Goal: Task Accomplishment & Management: Use online tool/utility

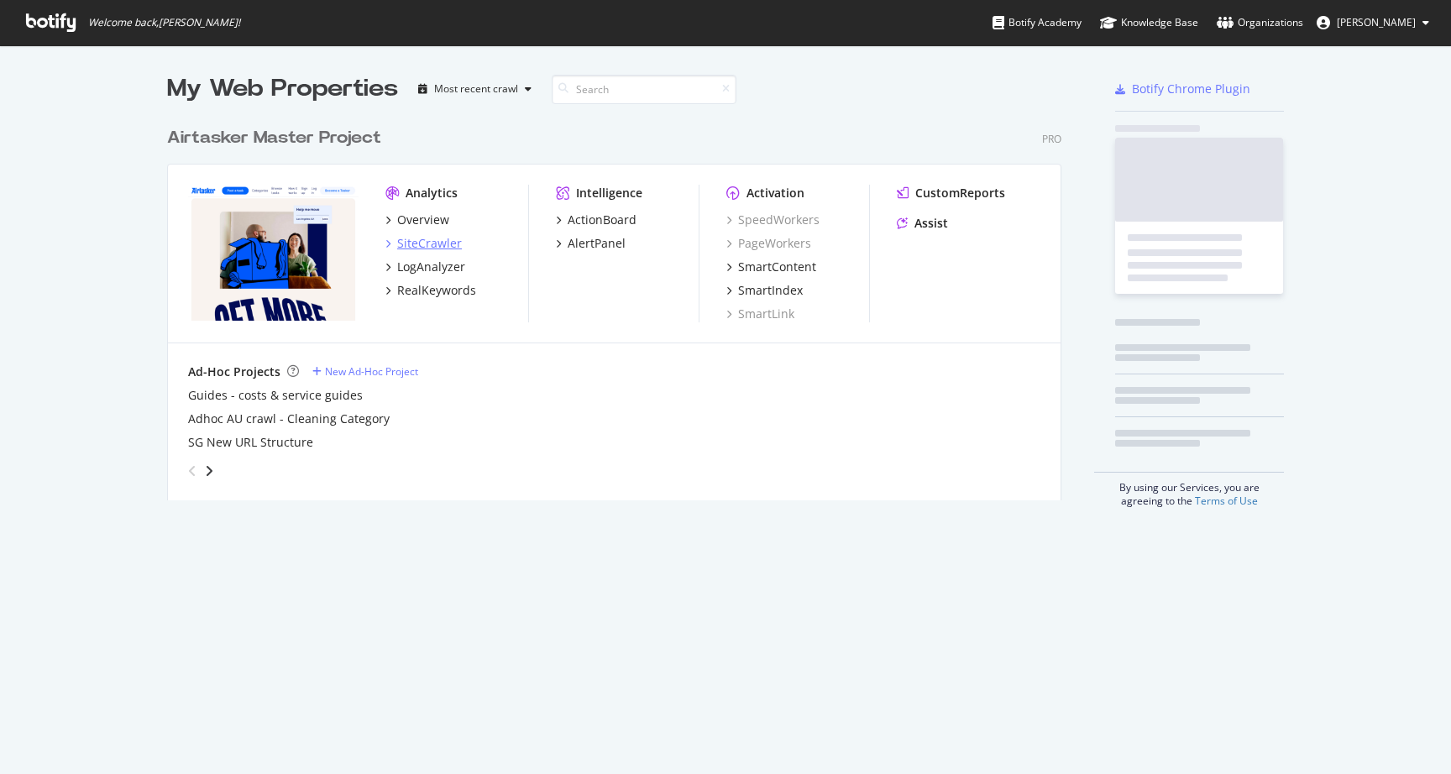
scroll to position [774, 1451]
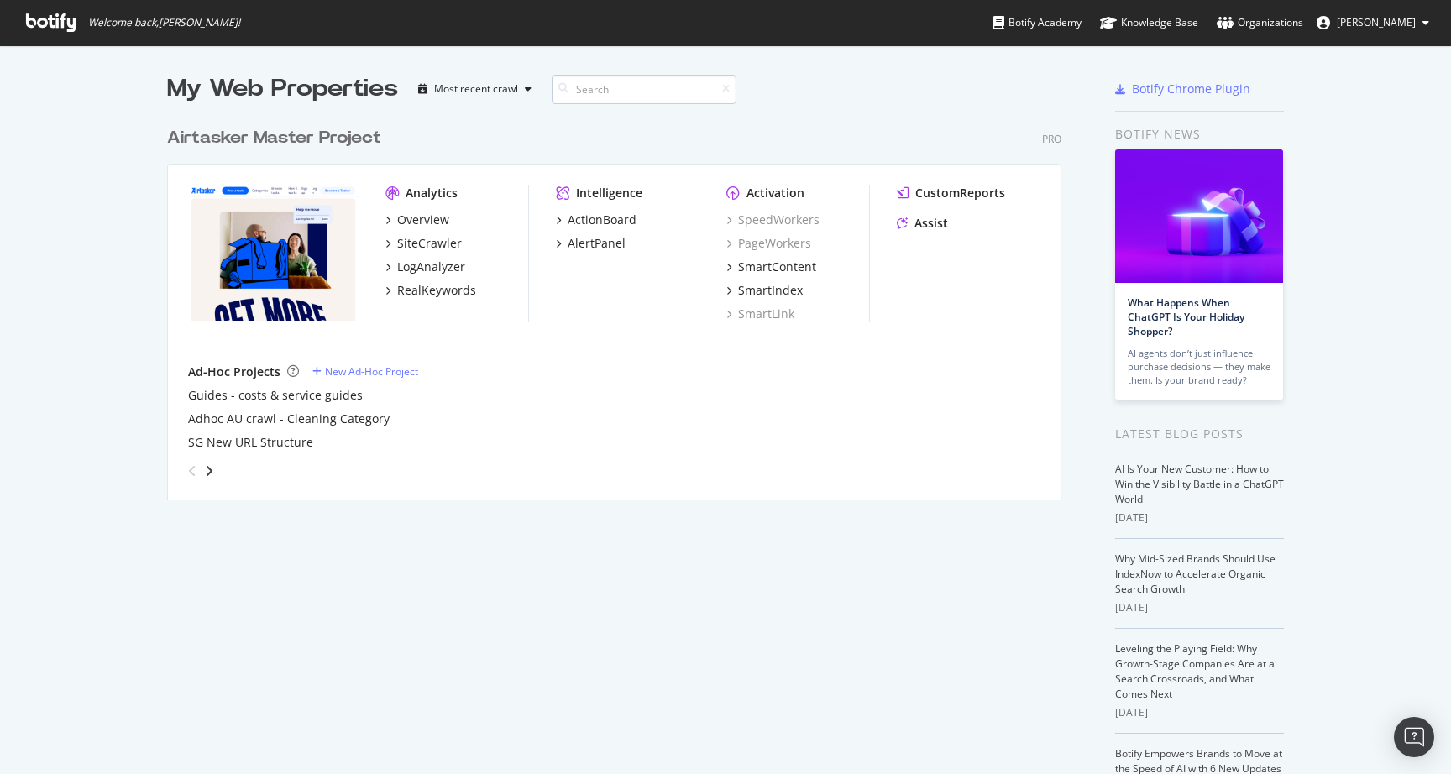
click at [603, 87] on input at bounding box center [644, 89] width 185 height 29
click at [782, 284] on div "SmartIndex" at bounding box center [770, 290] width 65 height 17
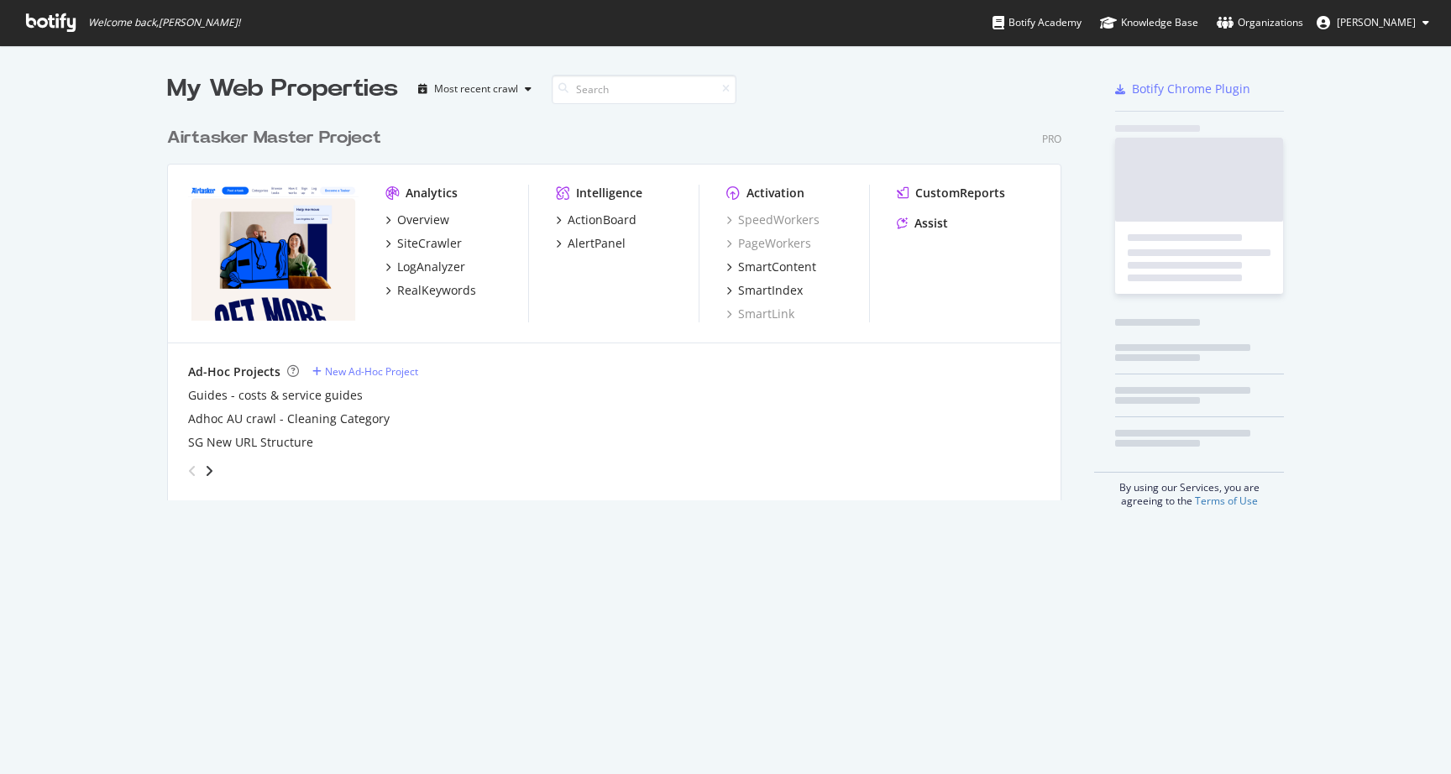
scroll to position [774, 1451]
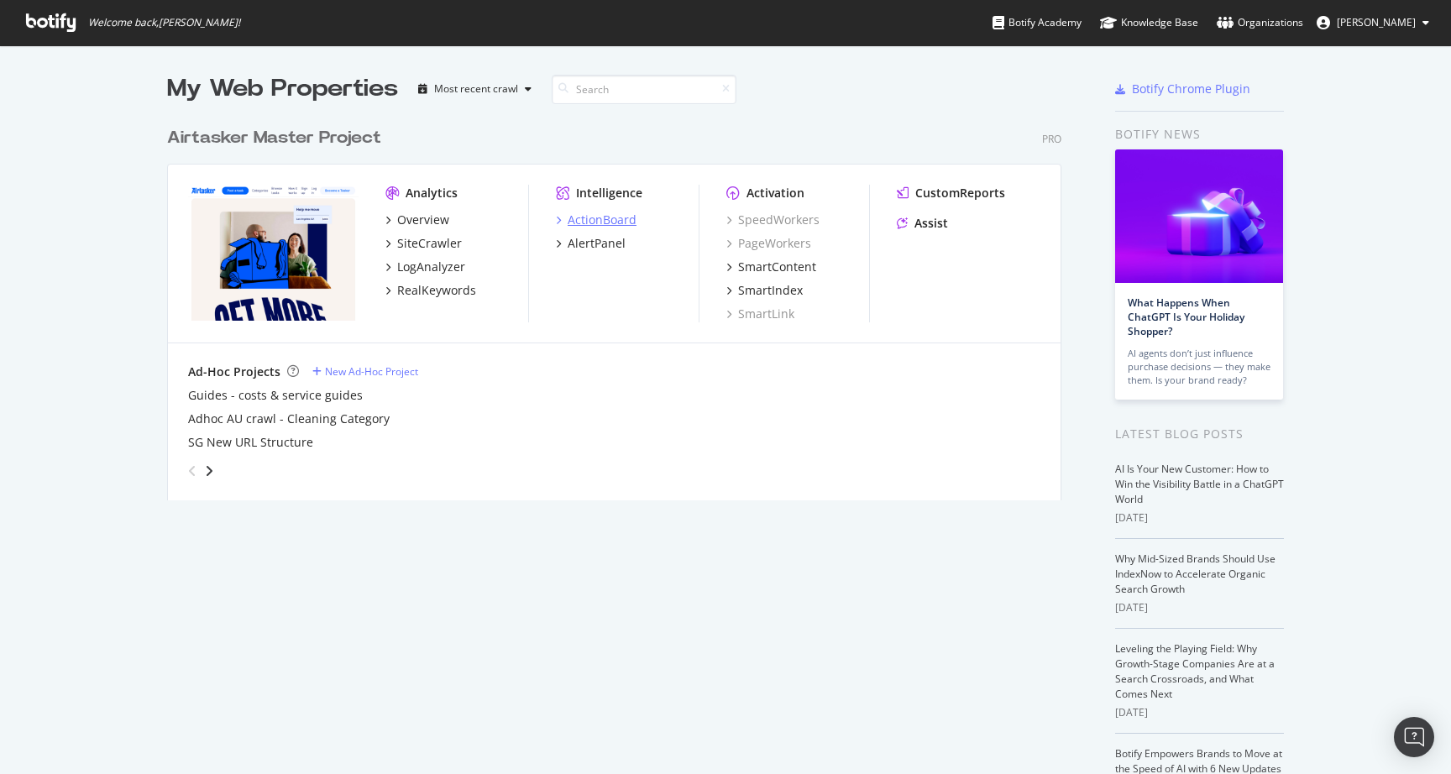
click at [609, 222] on div "ActionBoard" at bounding box center [602, 220] width 69 height 17
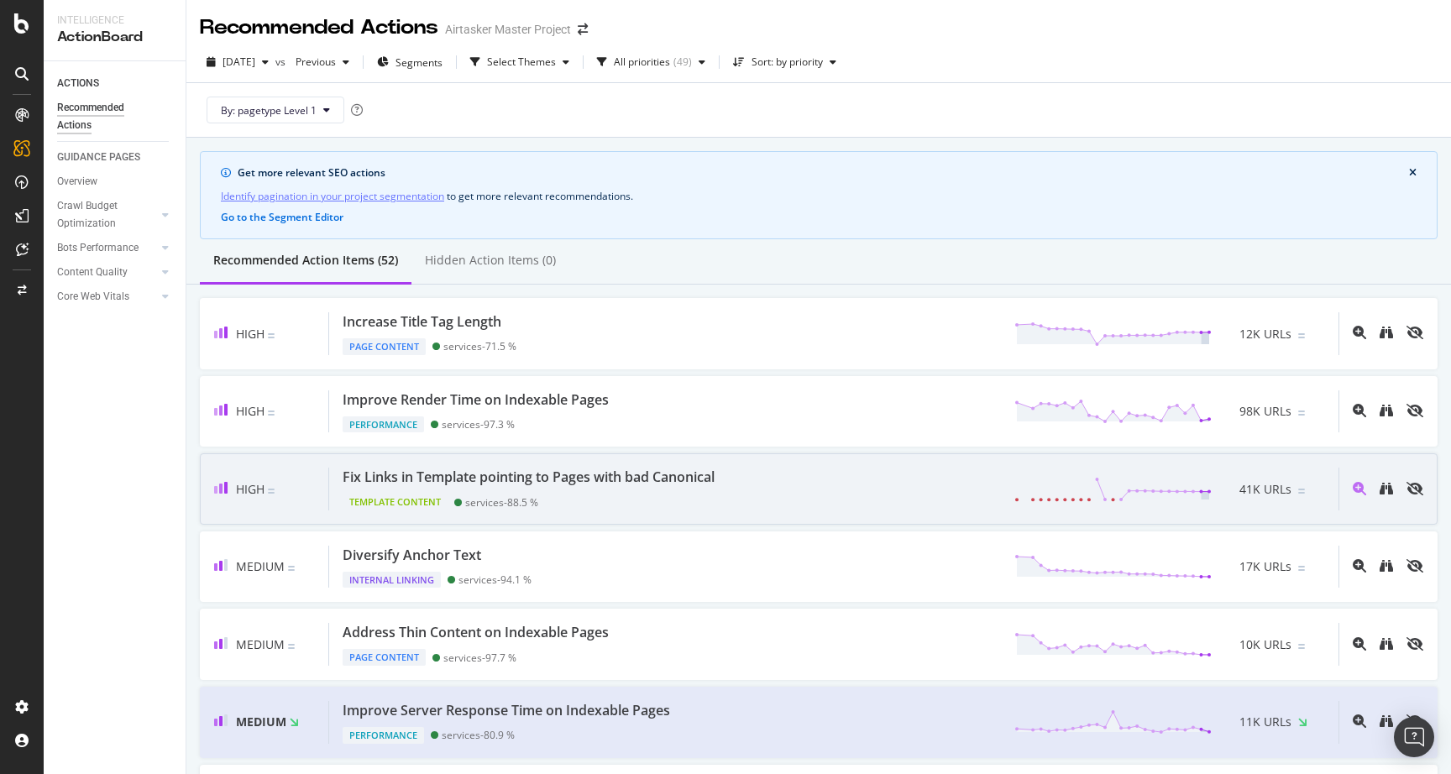
click at [735, 488] on div "Fix Links in Template pointing to Pages with bad Canonical Template Content ser…" at bounding box center [833, 489] width 1009 height 43
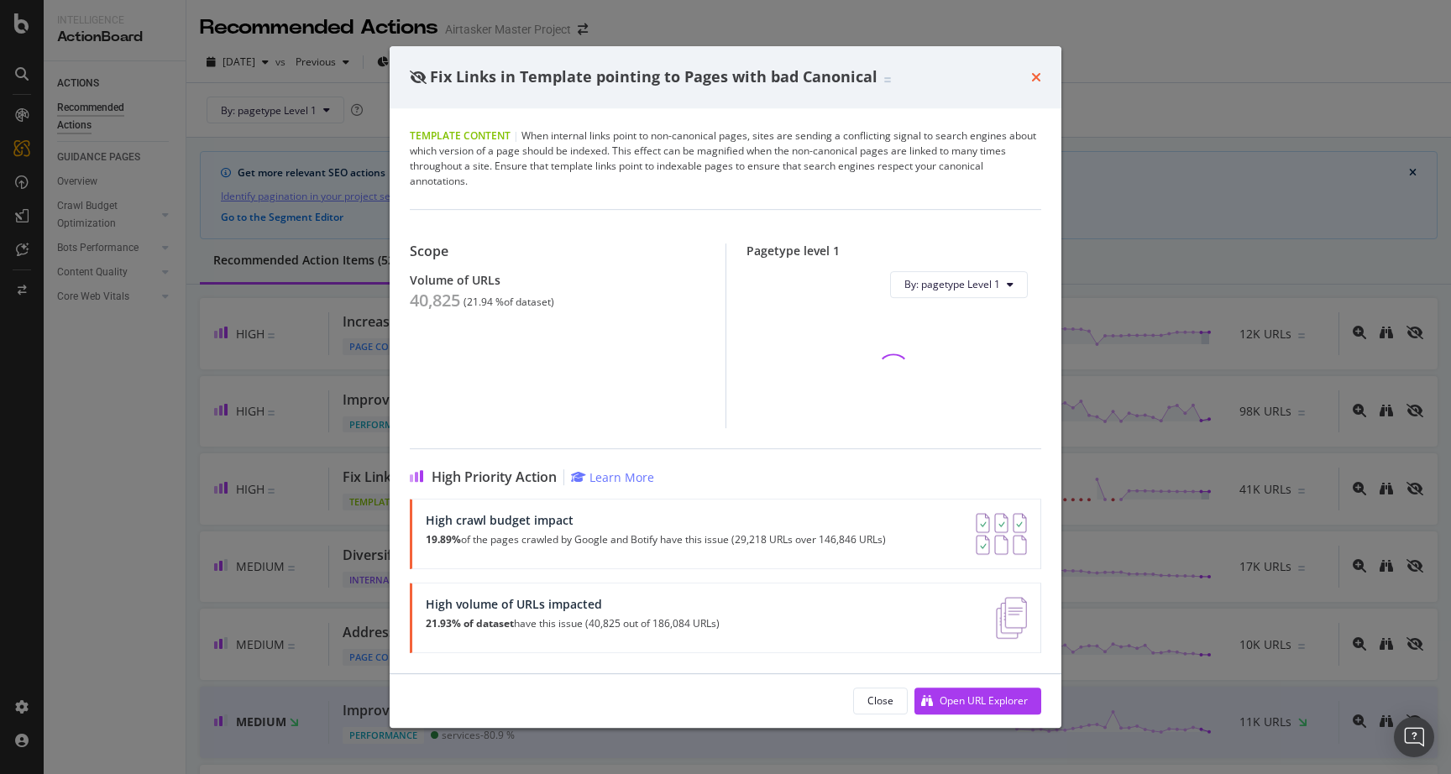
click at [1034, 78] on icon "times" at bounding box center [1036, 77] width 10 height 13
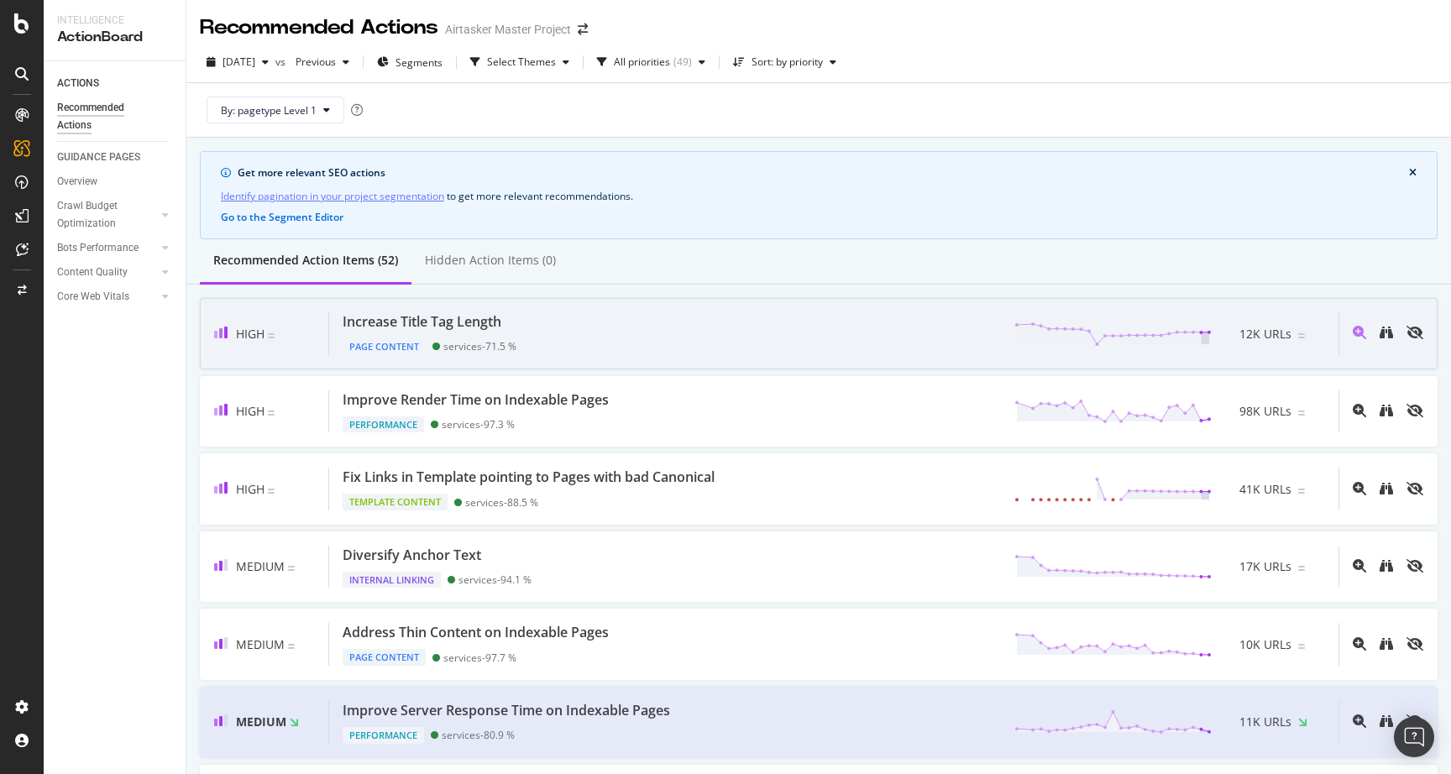
click at [735, 345] on div "Increase Title Tag Length Page Content services - 71.5 % 12K URLs" at bounding box center [833, 333] width 1009 height 43
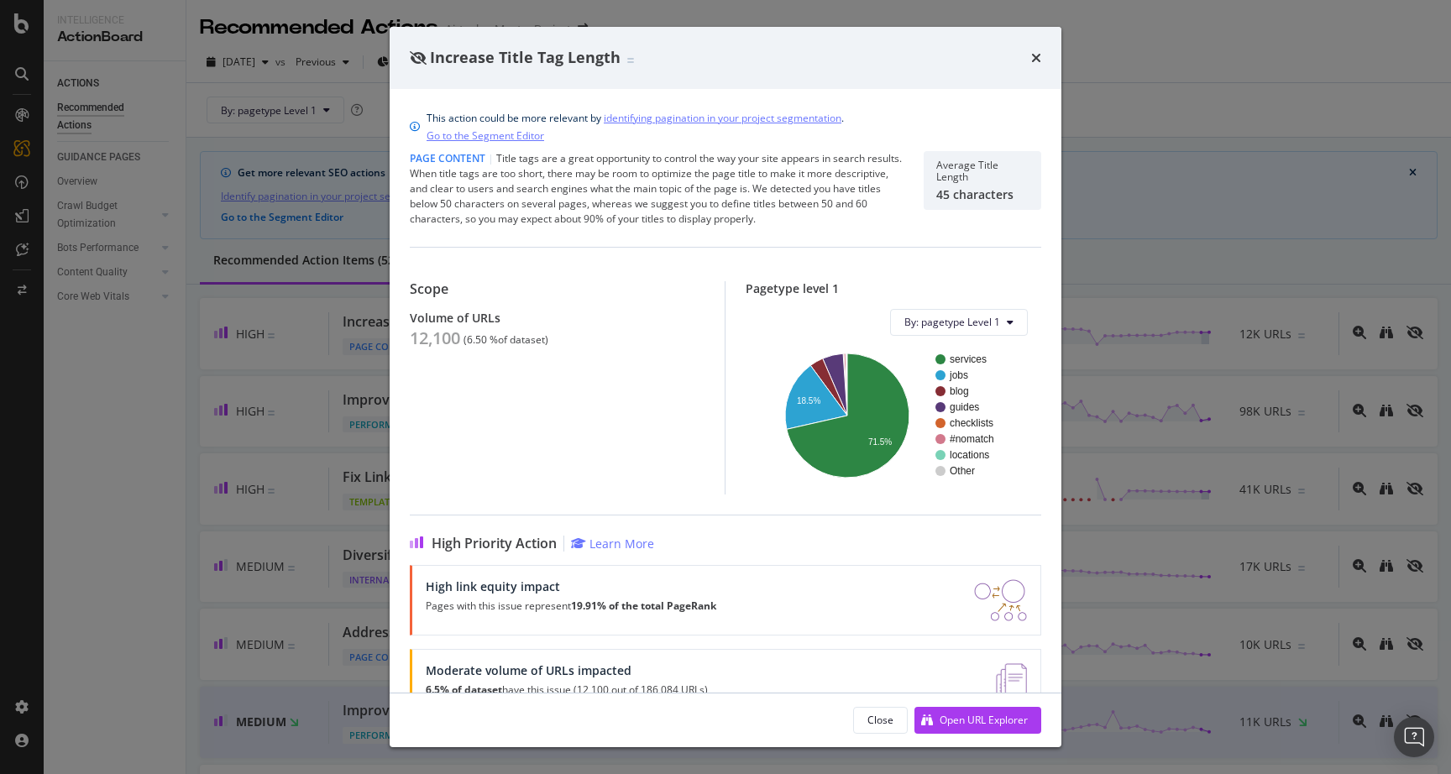
scroll to position [46, 0]
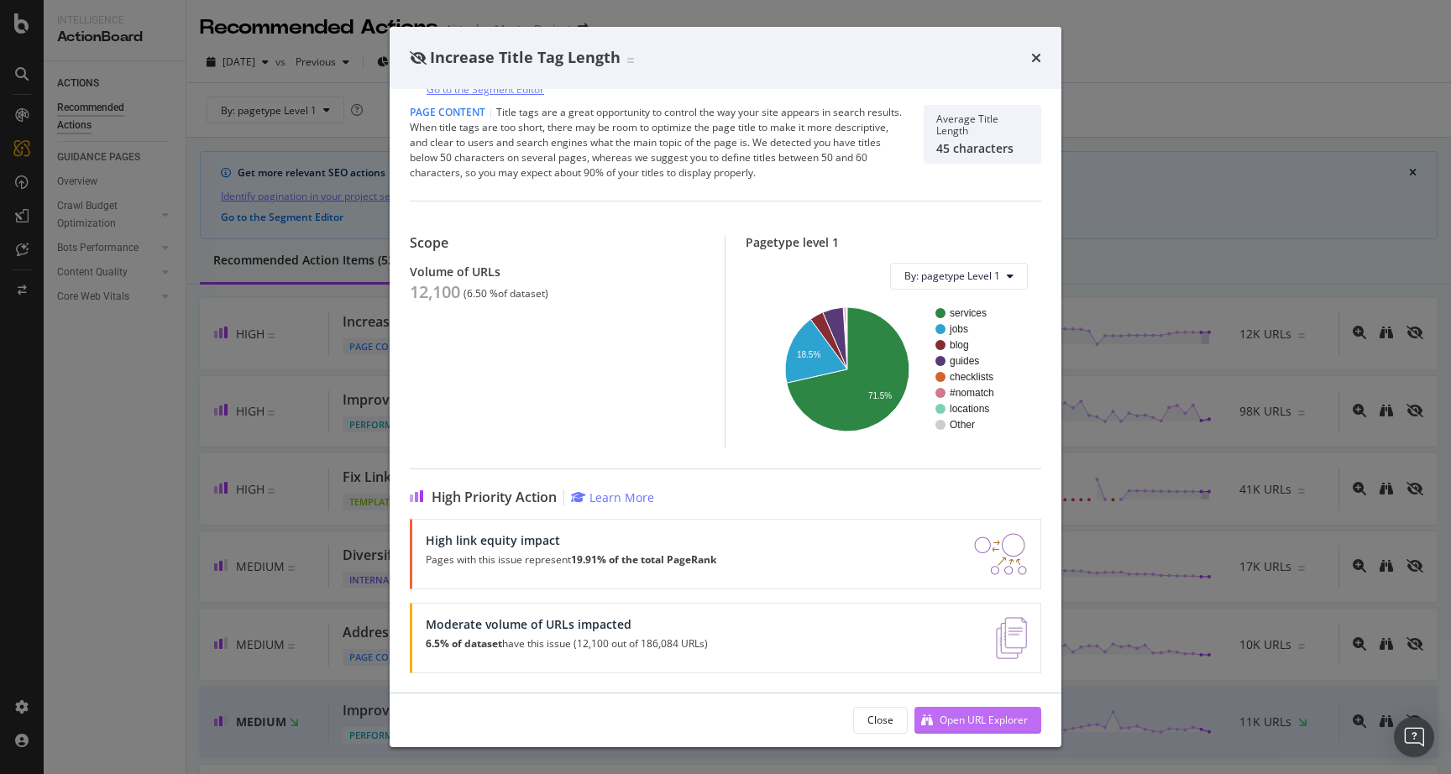
click at [980, 717] on div "Open URL Explorer" at bounding box center [983, 720] width 88 height 14
click at [1101, 195] on div "Increase Title Tag Length This action could be more relevant by identifying pag…" at bounding box center [725, 387] width 1451 height 774
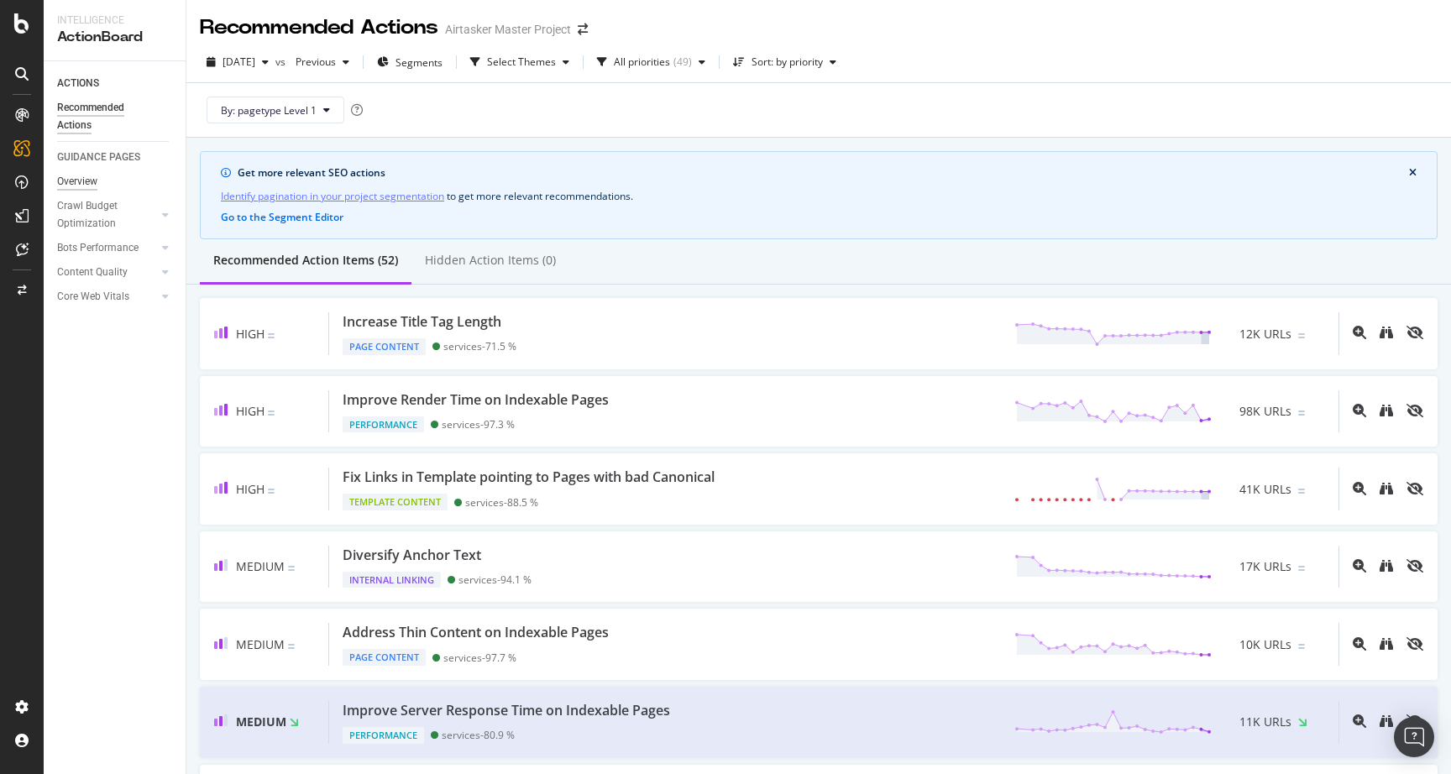
click at [83, 185] on div "Overview" at bounding box center [77, 182] width 40 height 18
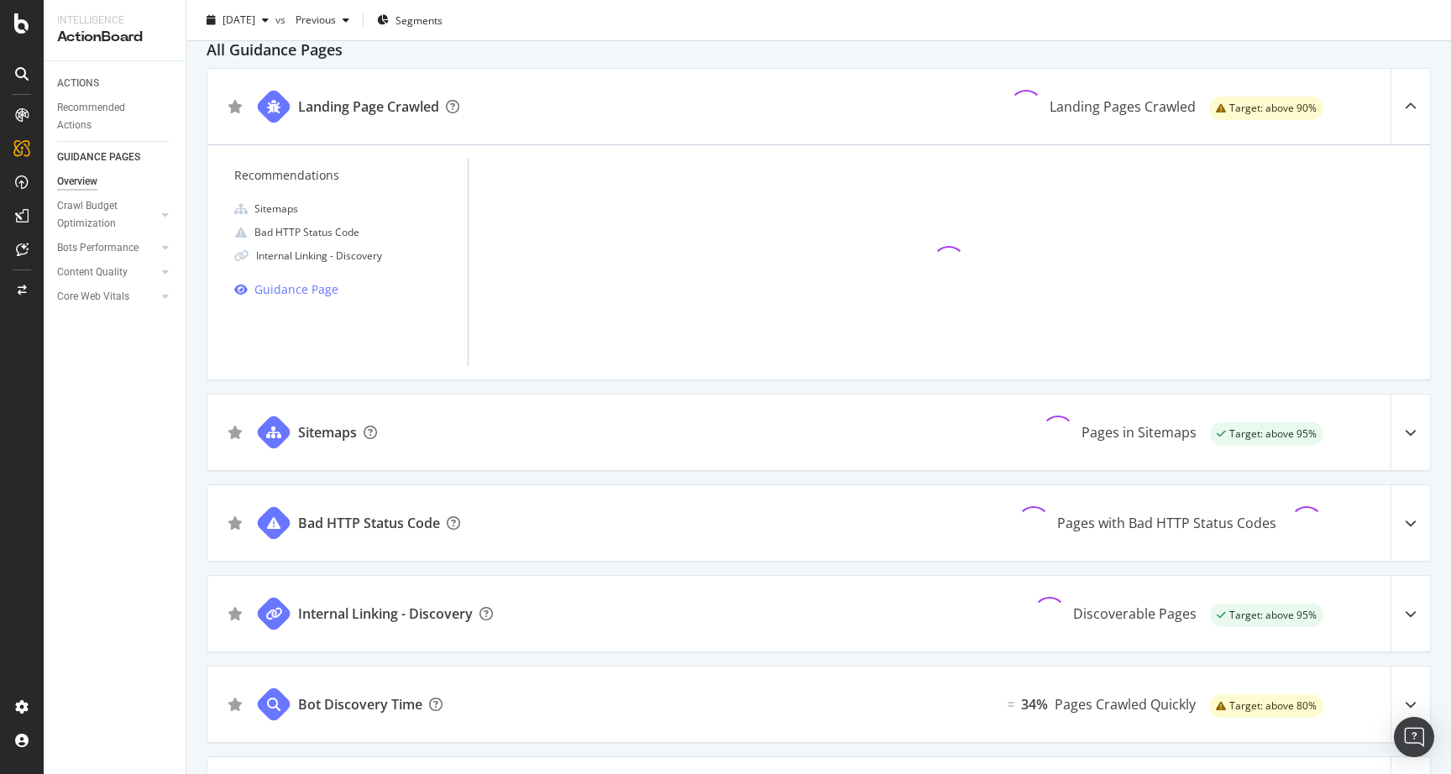
scroll to position [66, 0]
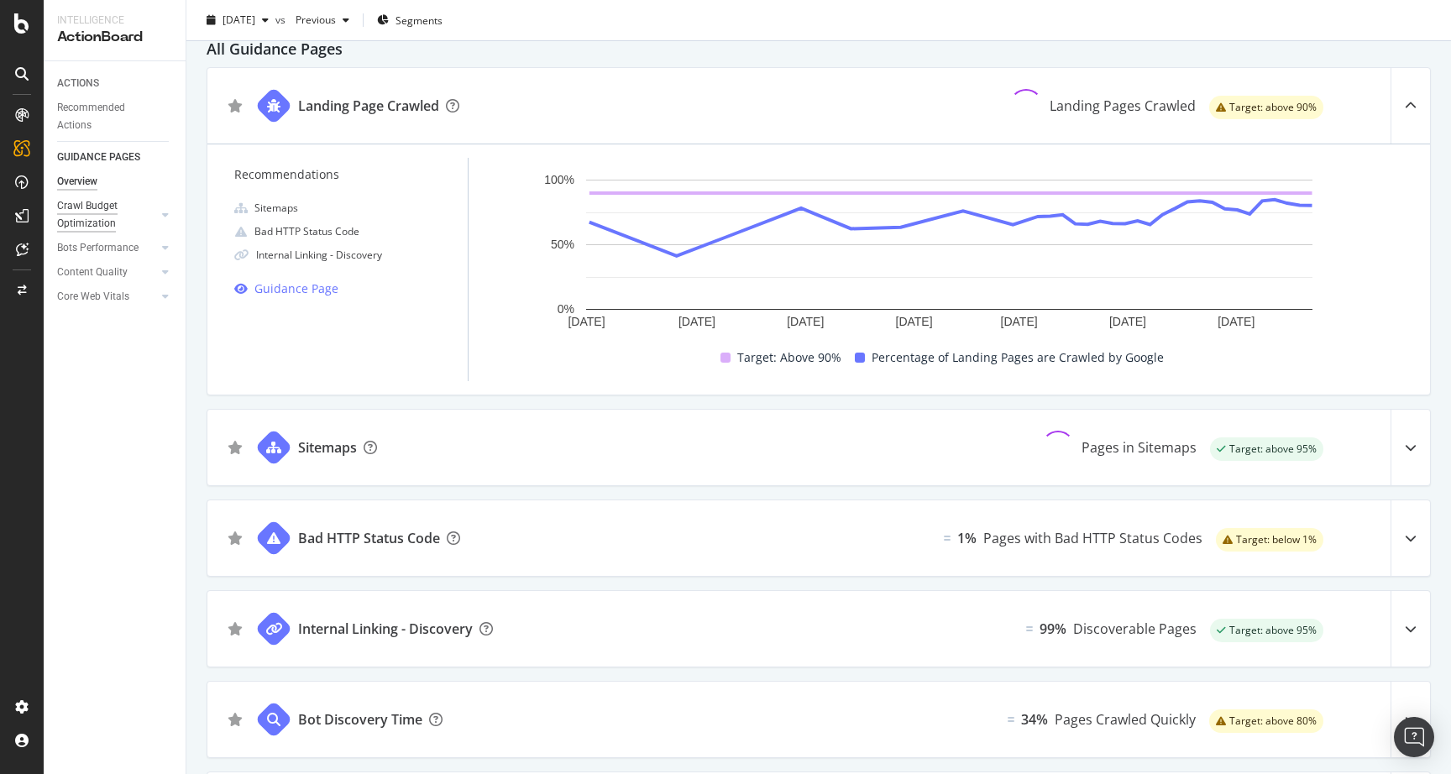
click at [107, 220] on div "Crawl Budget Optimization" at bounding box center [101, 214] width 88 height 35
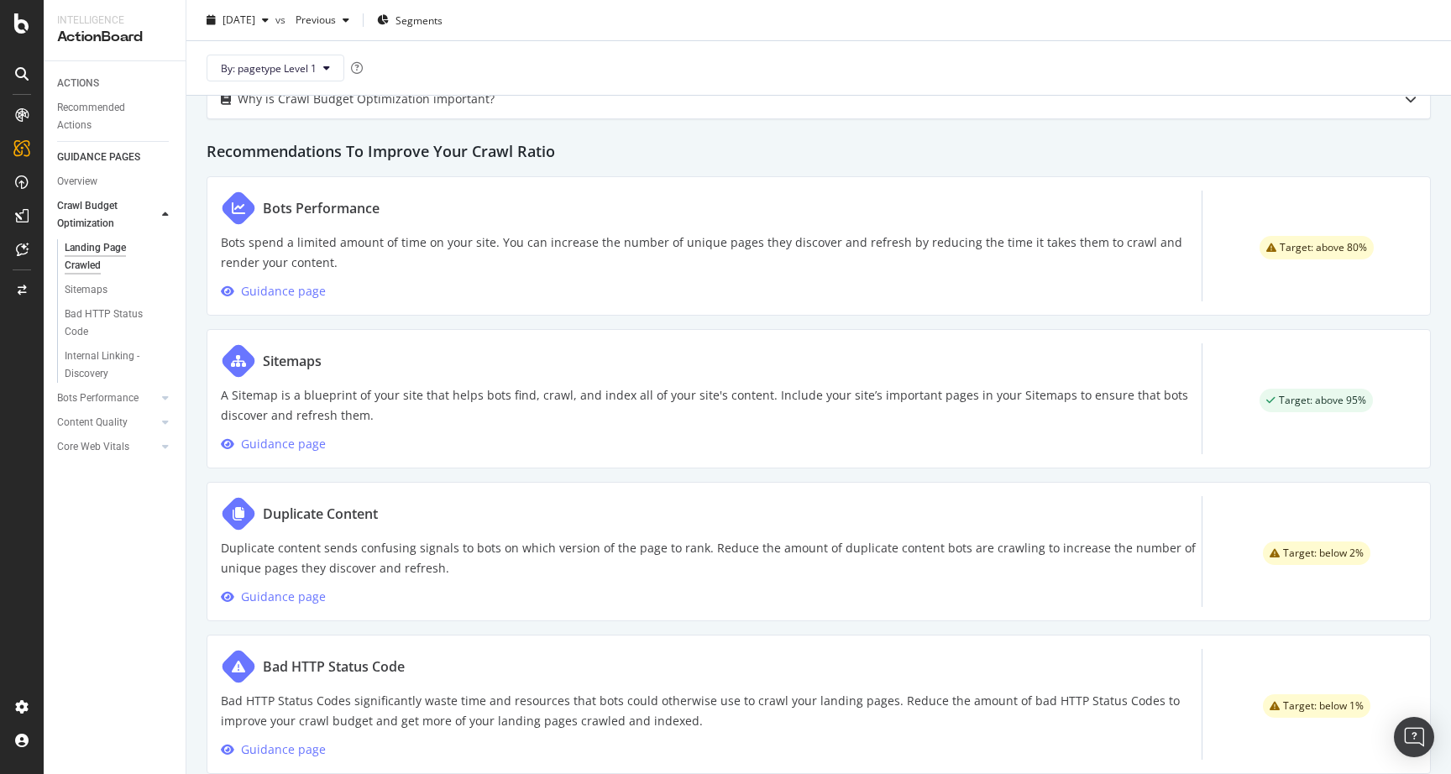
scroll to position [822, 0]
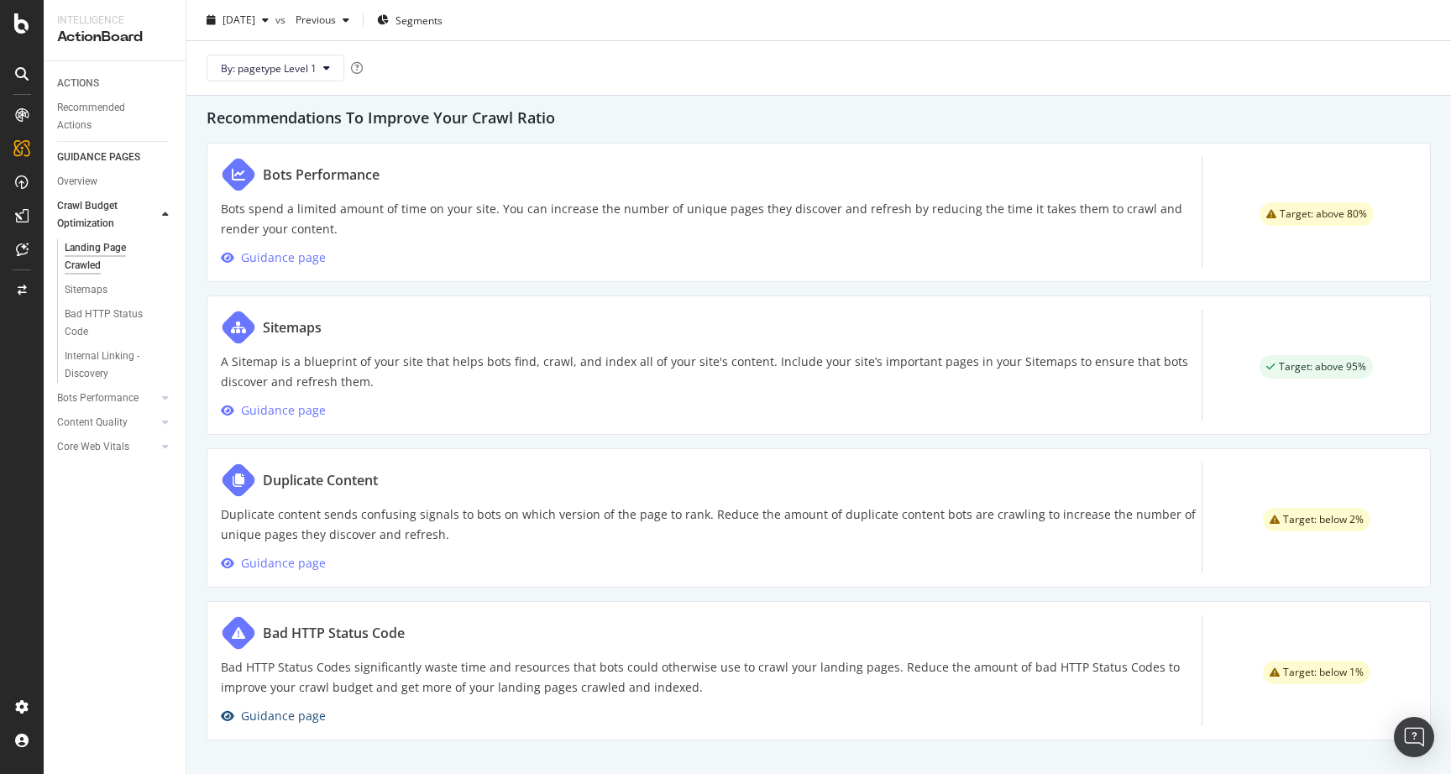
click at [276, 712] on div "Guidance page" at bounding box center [283, 716] width 85 height 20
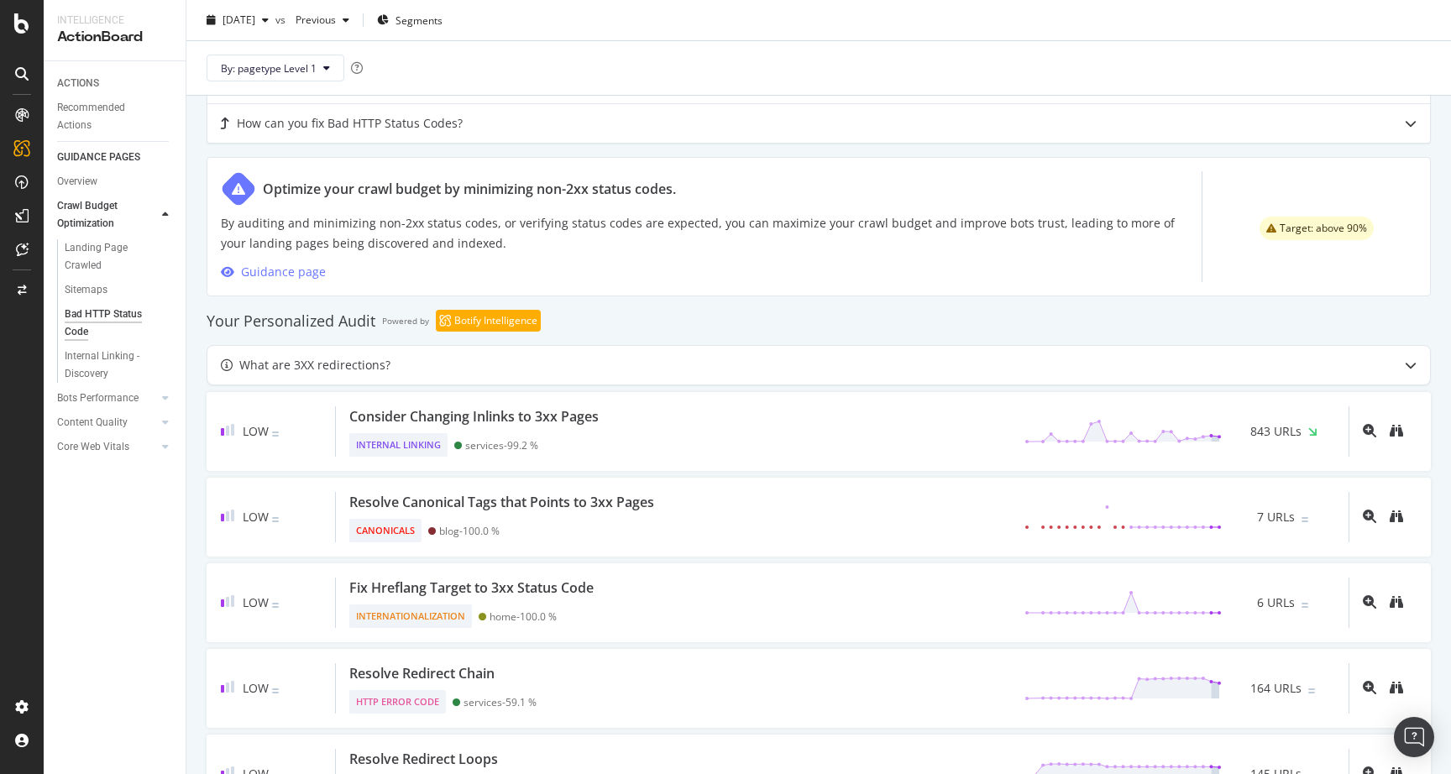
scroll to position [1082, 0]
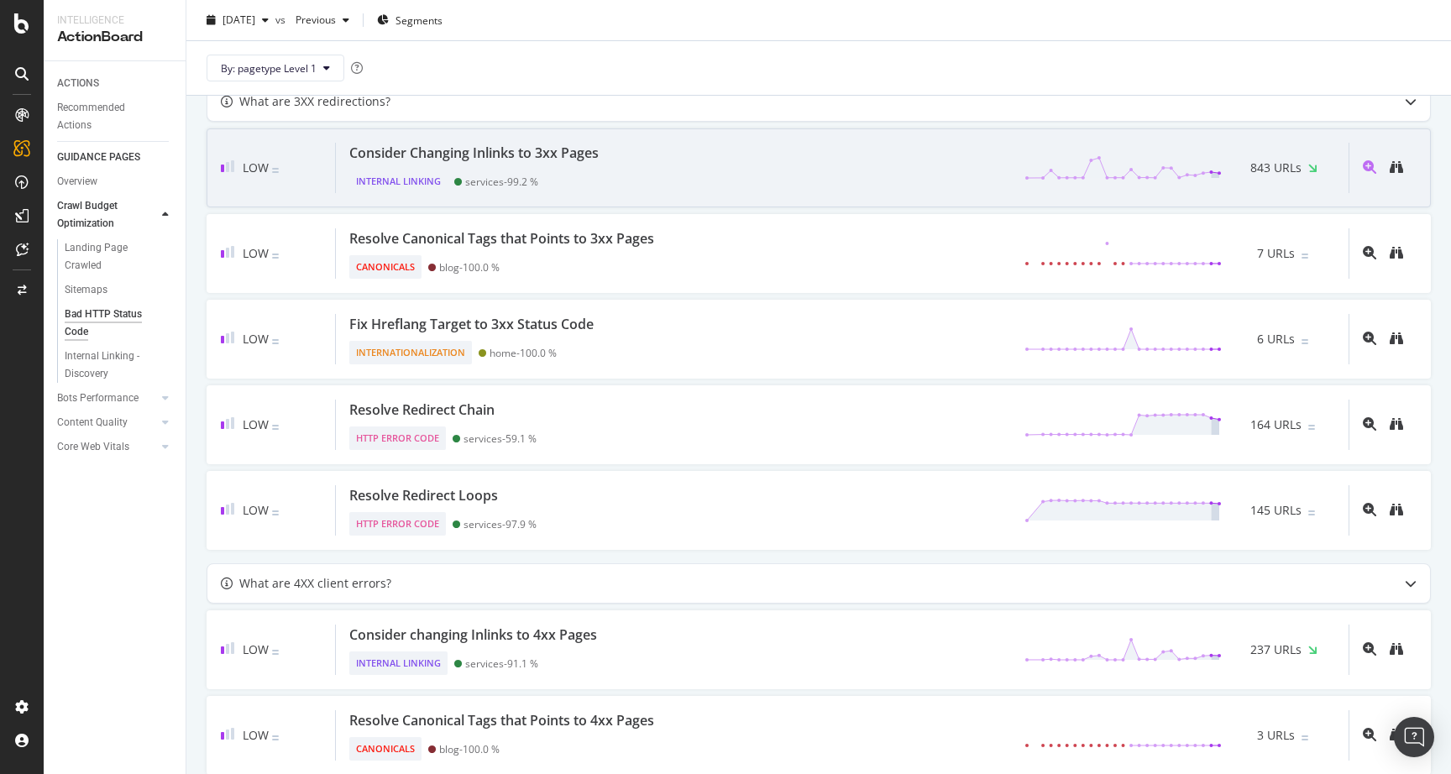
click at [570, 172] on div "Internal Linking services - 99.2 %" at bounding box center [477, 178] width 256 height 30
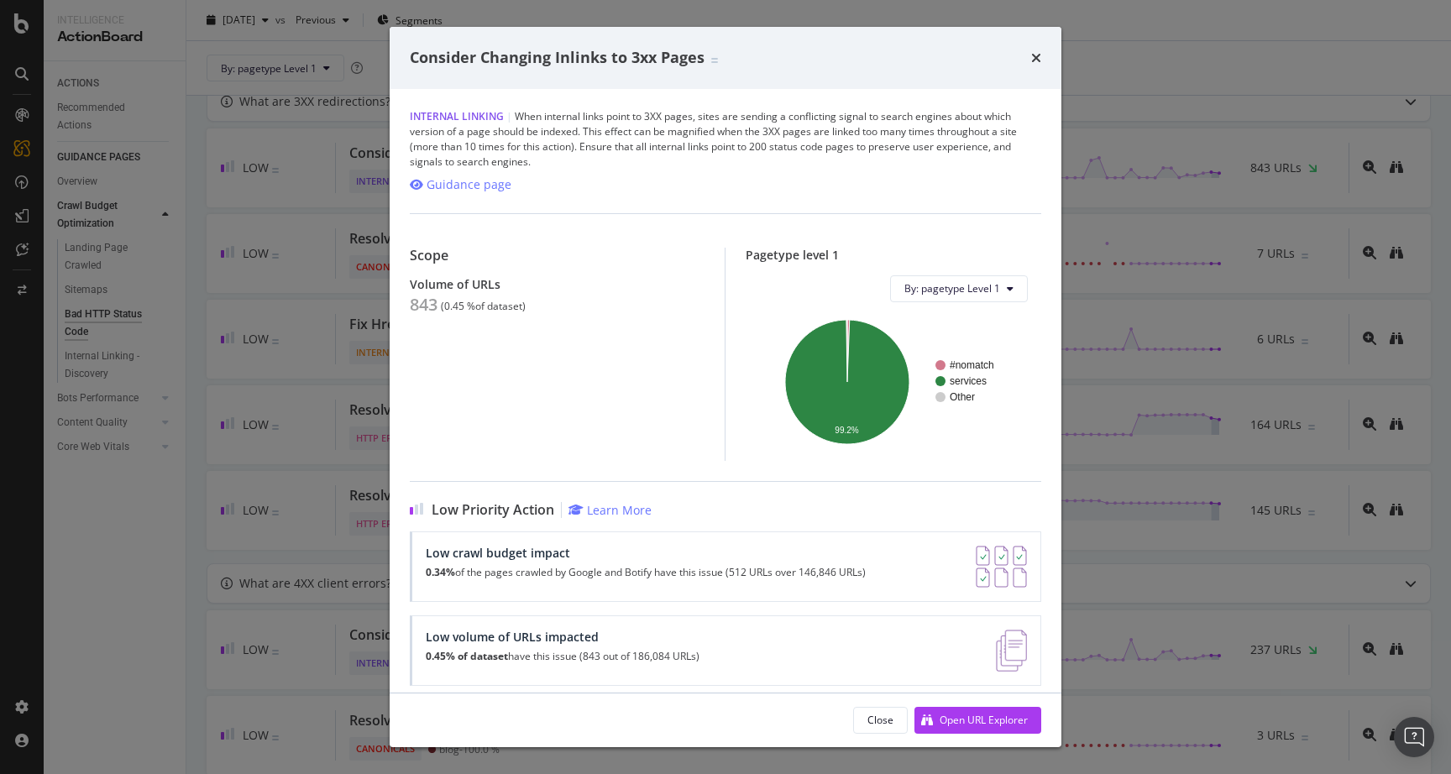
scroll to position [97, 0]
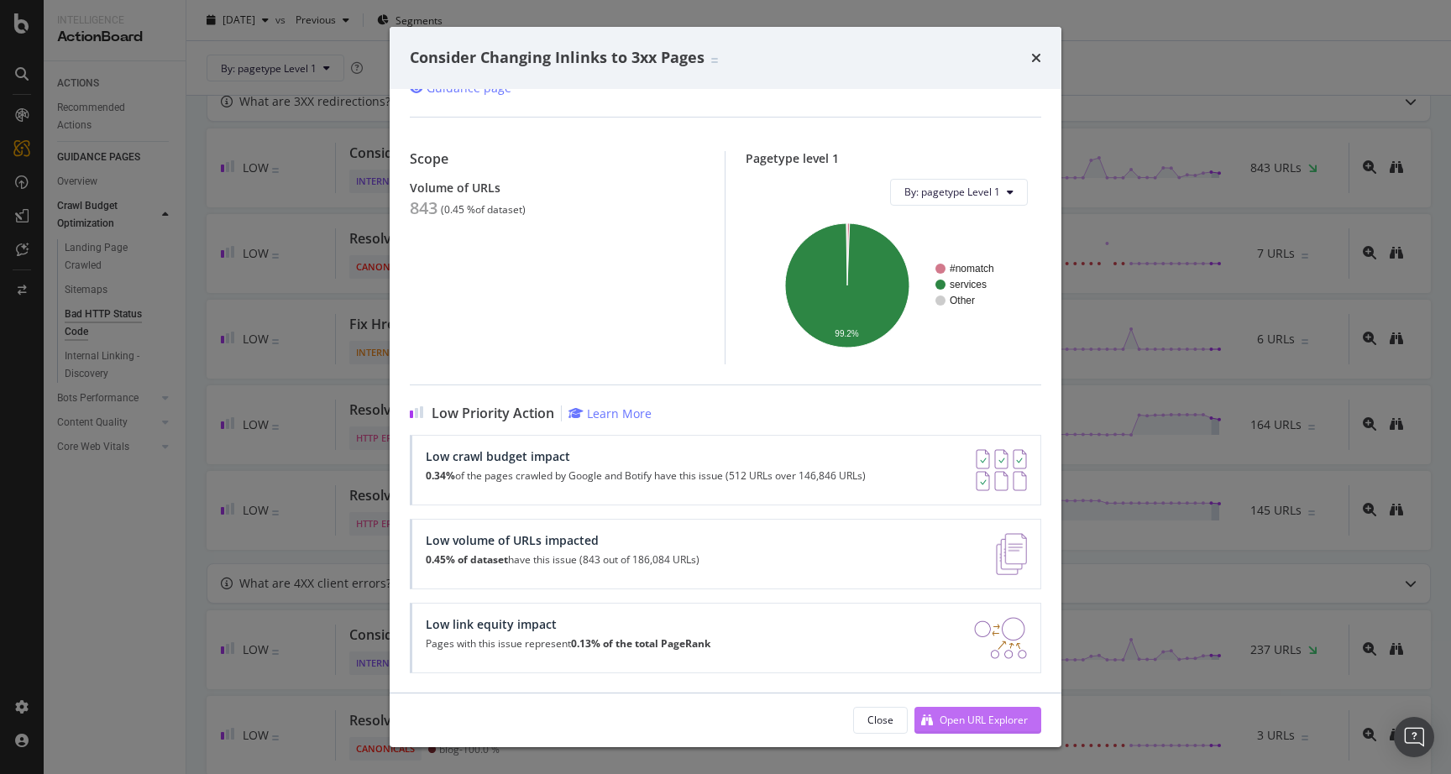
click at [937, 719] on div "Open URL Explorer" at bounding box center [970, 720] width 113 height 25
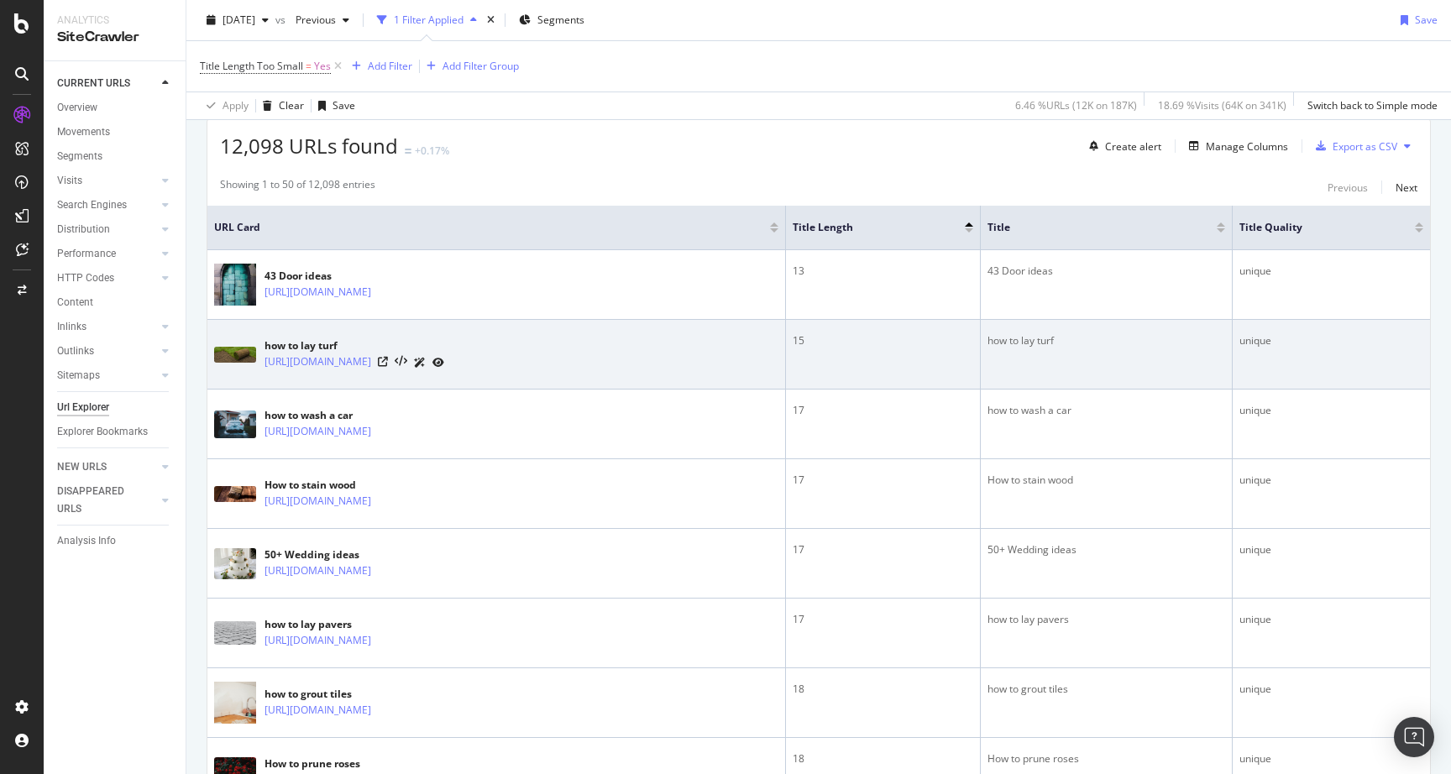
scroll to position [311, 0]
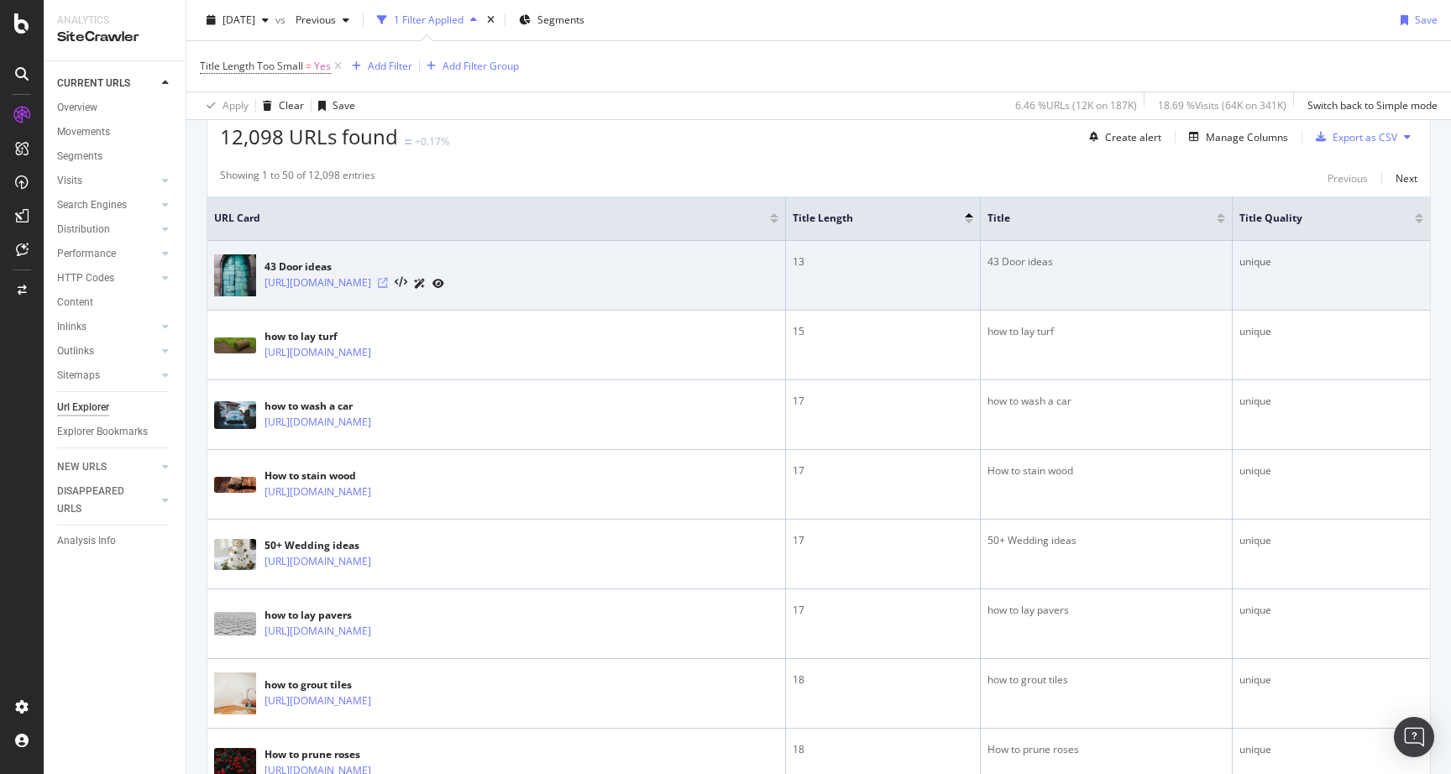
click at [388, 282] on icon at bounding box center [383, 283] width 10 height 10
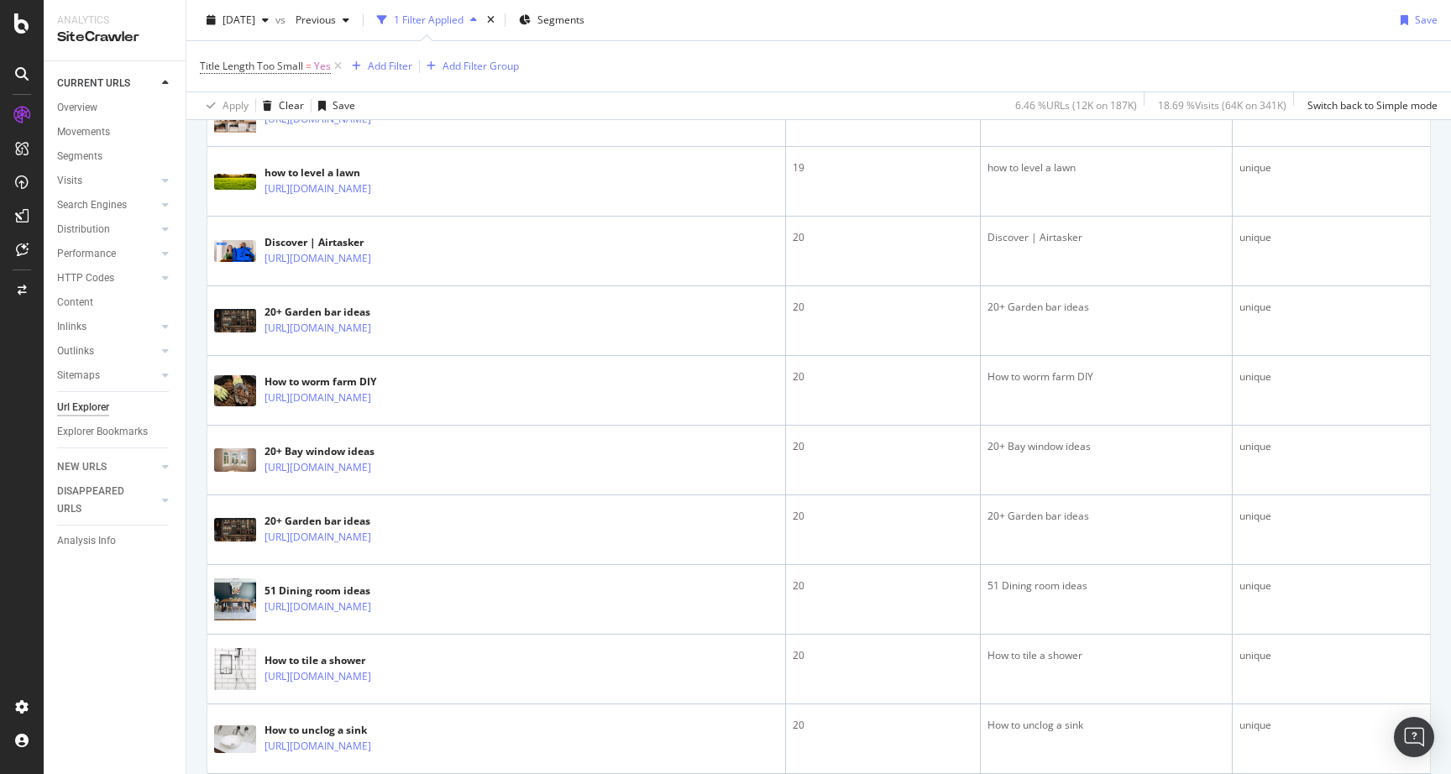
scroll to position [1458, 0]
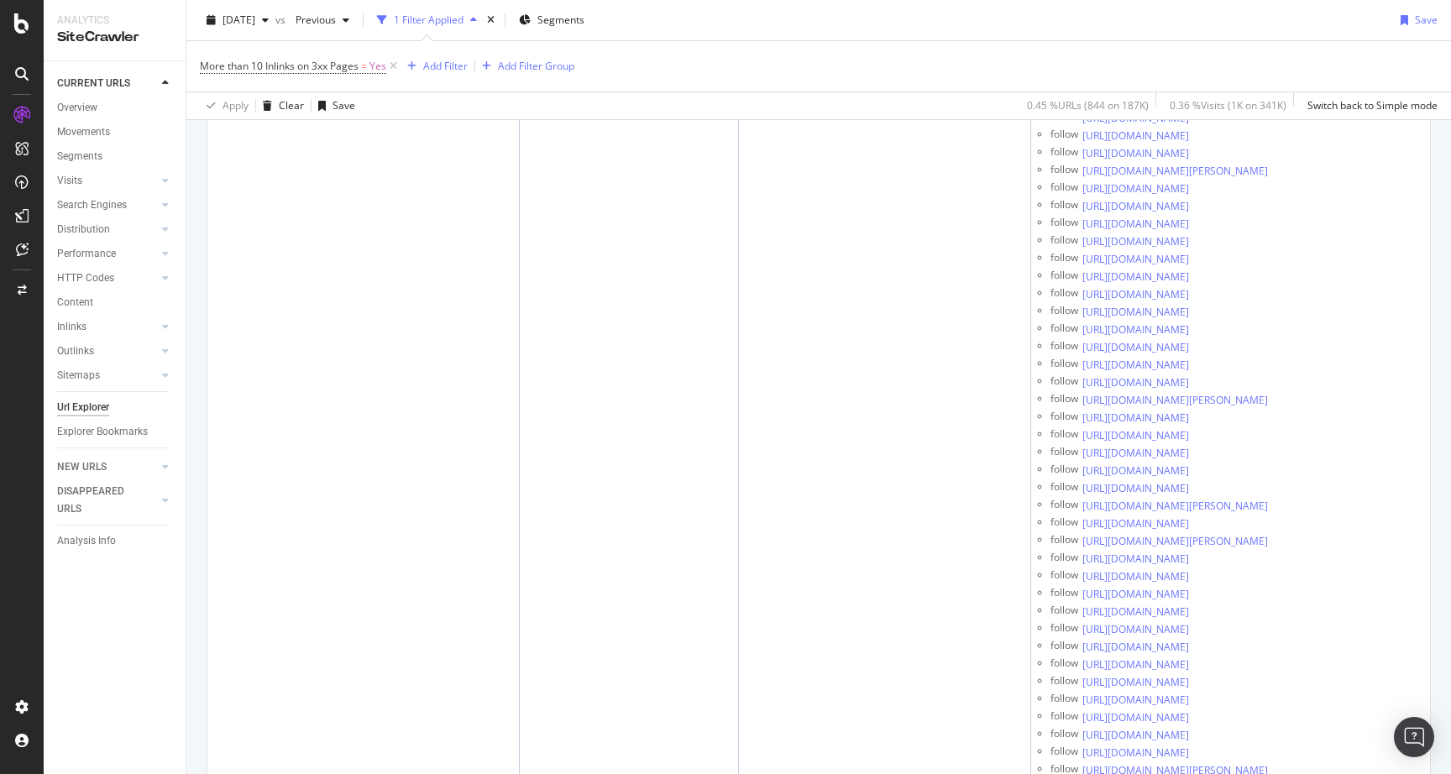
scroll to position [9362, 0]
